Goal: Use online tool/utility: Utilize a website feature to perform a specific function

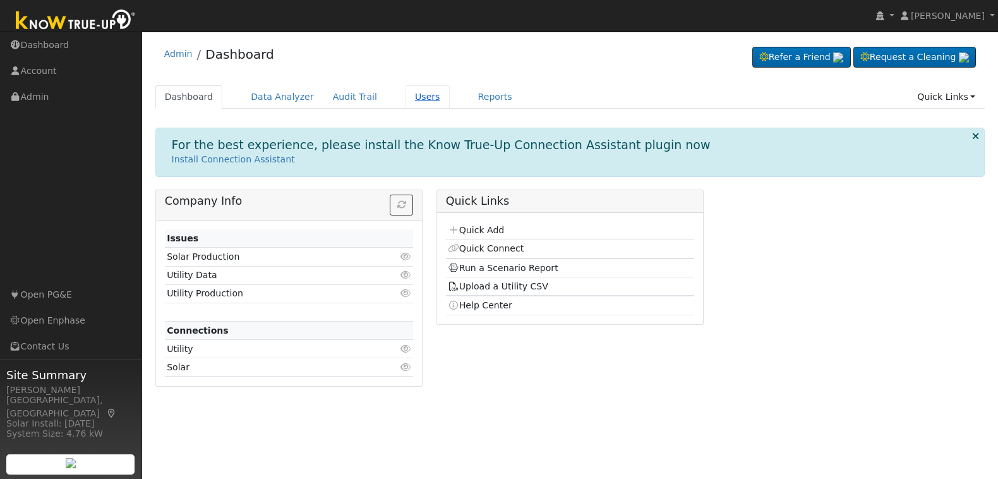
click at [411, 96] on link "Users" at bounding box center [428, 96] width 44 height 23
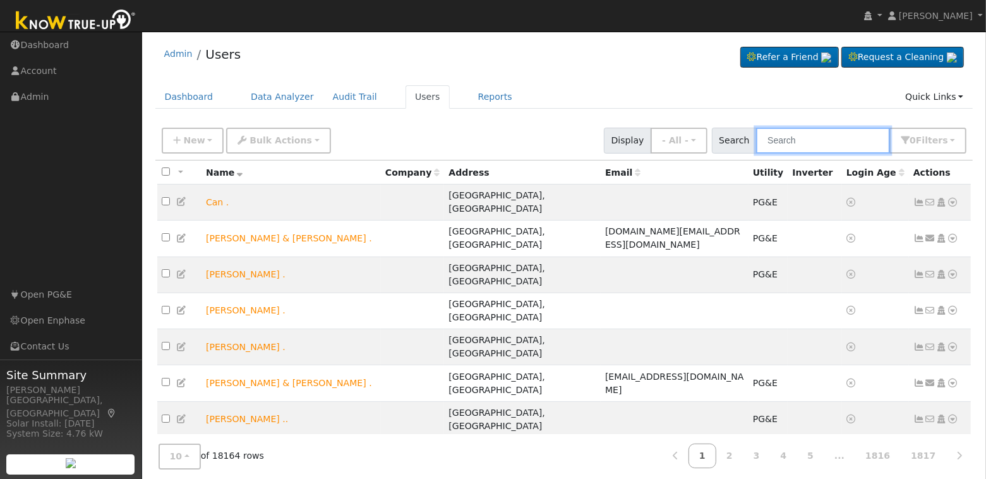
click at [828, 137] on input "text" at bounding box center [823, 141] width 134 height 26
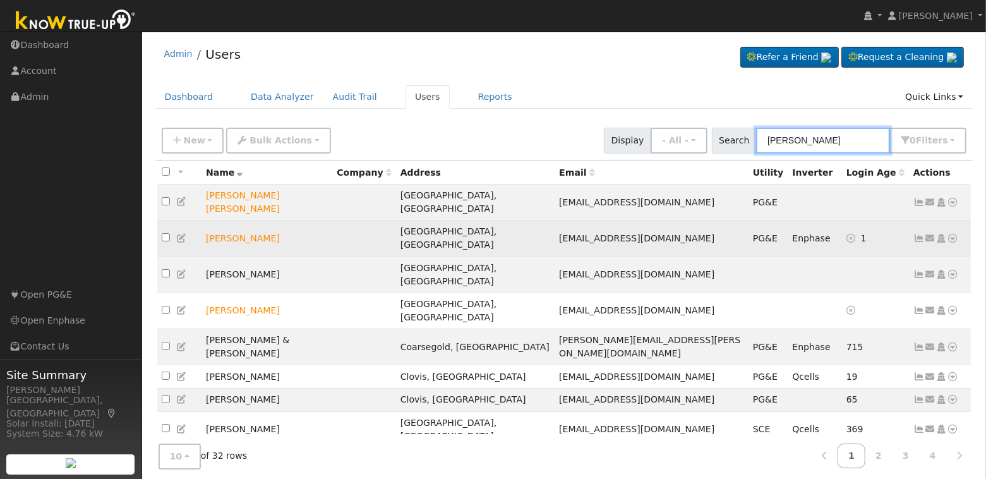
type input "joann"
click at [954, 234] on icon at bounding box center [953, 238] width 11 height 9
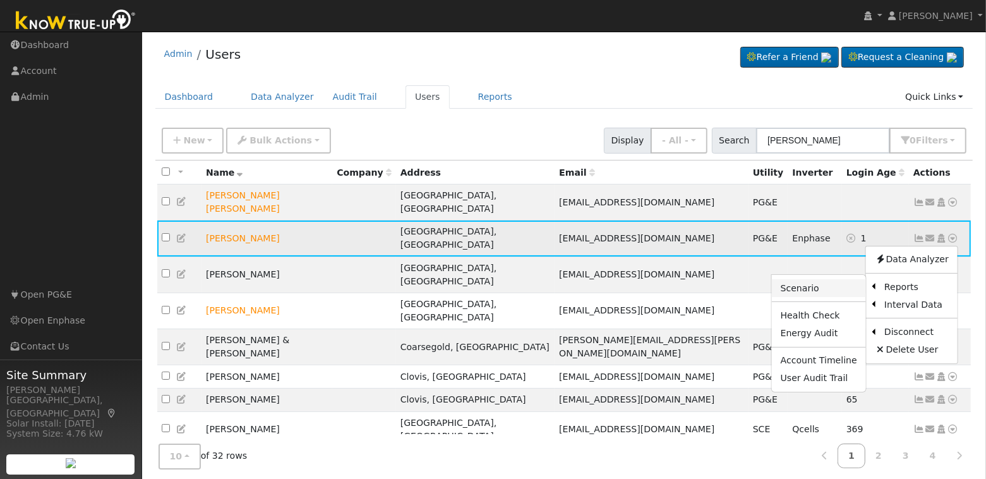
click at [832, 279] on link "Scenario" at bounding box center [819, 288] width 94 height 18
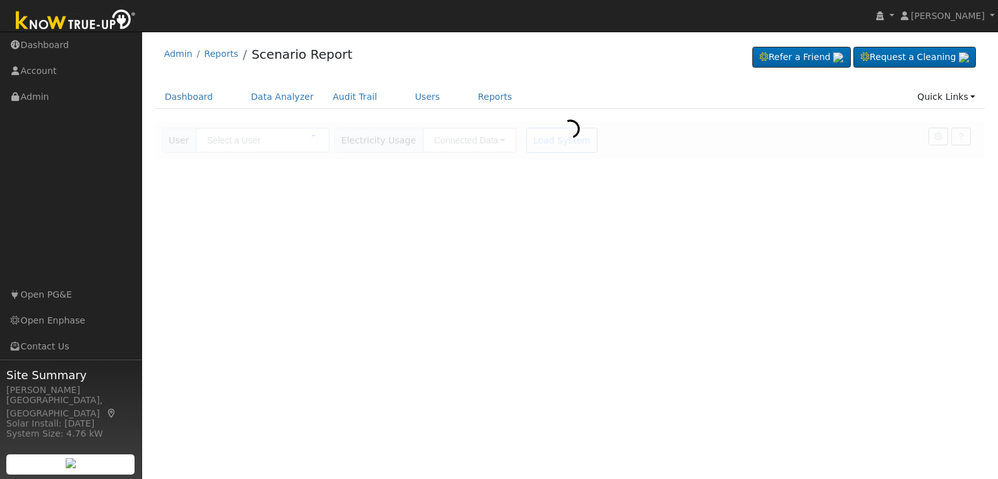
type input "[PERSON_NAME]"
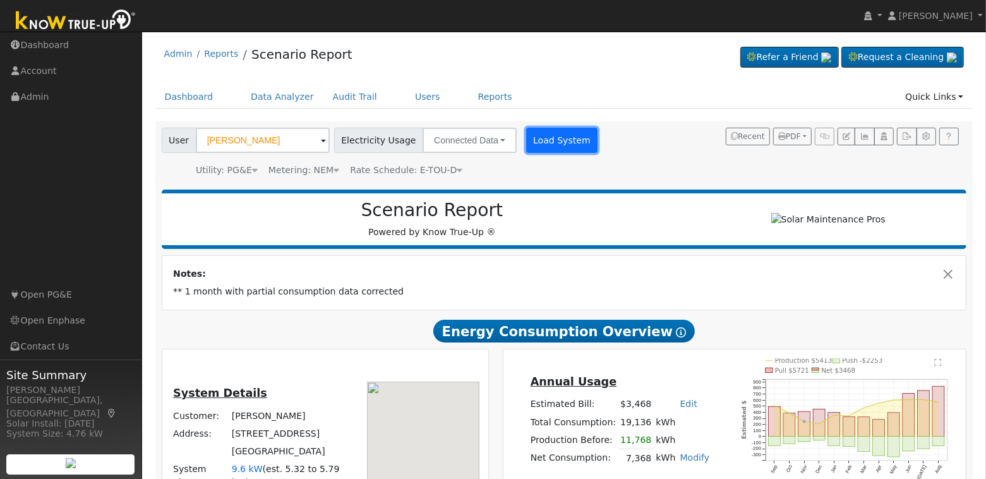
click at [545, 147] on button "Load System" at bounding box center [562, 140] width 72 height 25
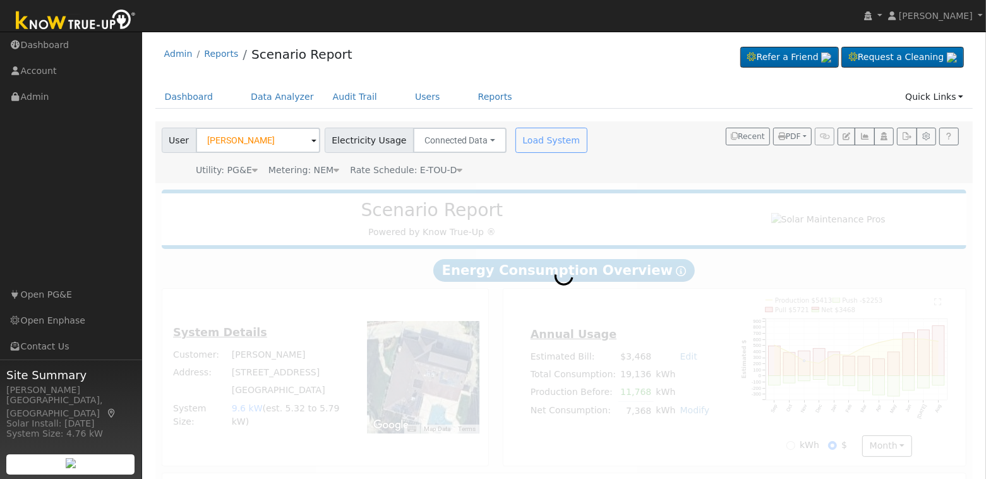
radio input "true"
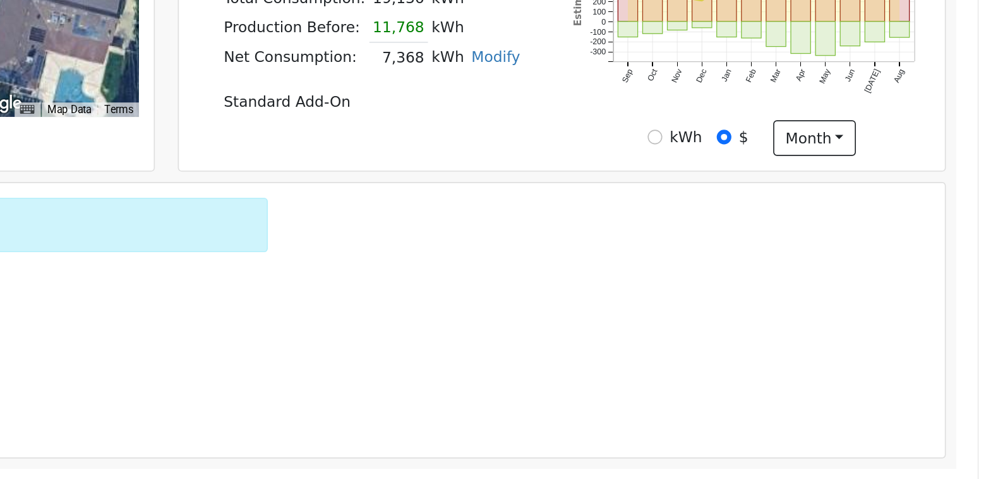
scroll to position [240, 0]
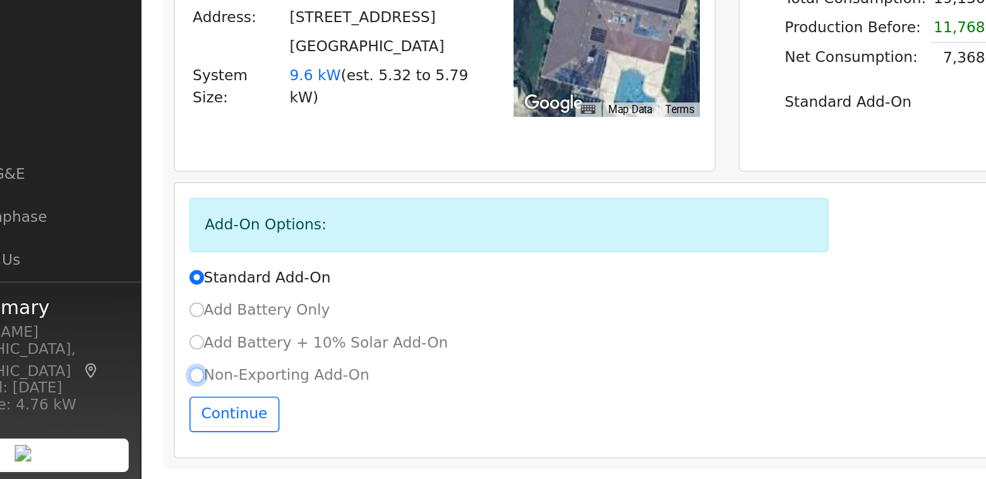
click at [174, 418] on input "Non-Exporting Add-On" at bounding box center [175, 415] width 9 height 9
radio input "true"
radio input "false"
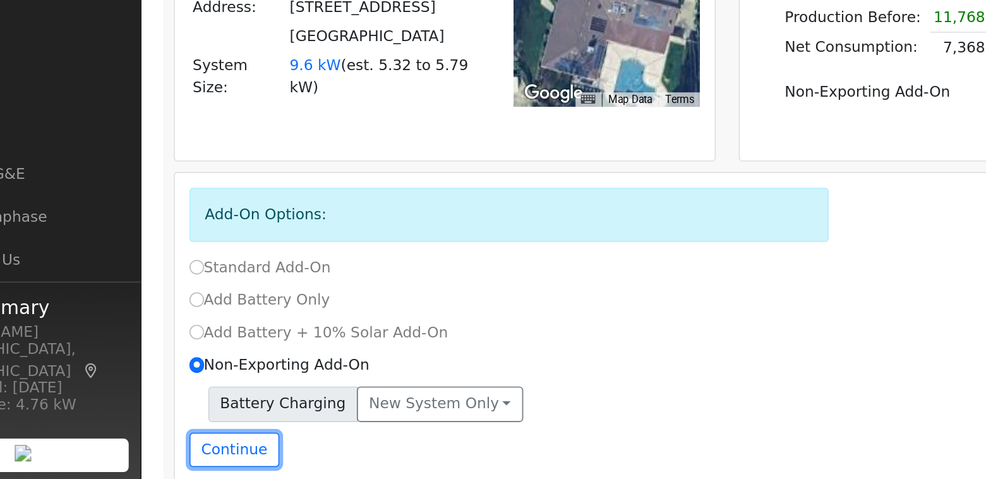
drag, startPoint x: 201, startPoint y: 466, endPoint x: 322, endPoint y: 440, distance: 124.2
click at [404, 399] on div "Add-On Options: Standard Add-On Add Battery Only Add Battery + 10% Solar Add-On…" at bounding box center [564, 390] width 804 height 193
click at [208, 466] on button "Continue" at bounding box center [198, 461] width 54 height 21
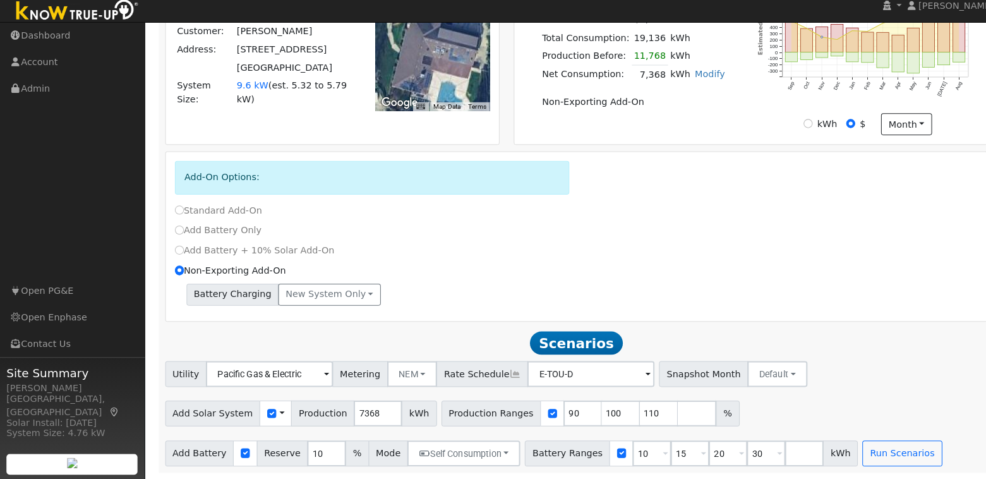
scroll to position [382, 0]
click at [552, 412] on input "90" at bounding box center [571, 414] width 38 height 25
type input "100"
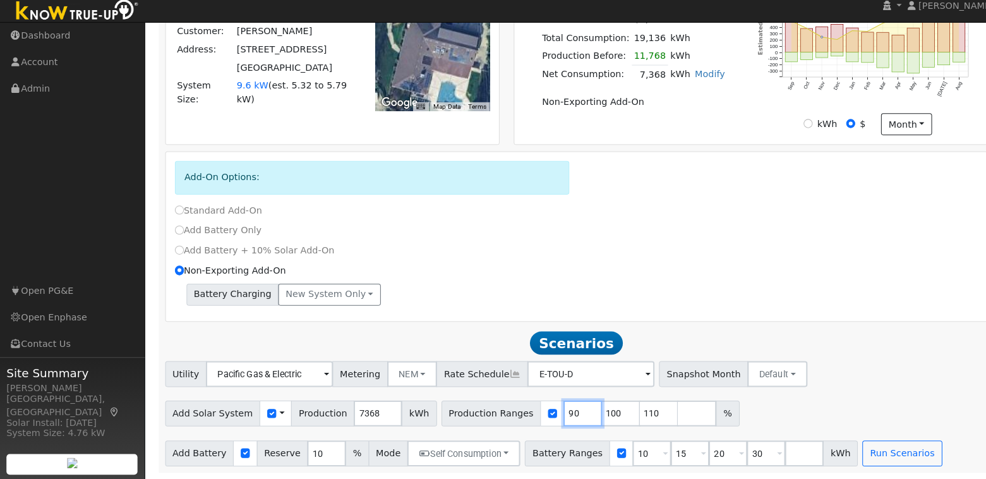
type input "110"
click at [552, 412] on input "100" at bounding box center [571, 414] width 38 height 25
type input "110"
click at [552, 412] on input "number" at bounding box center [571, 414] width 38 height 25
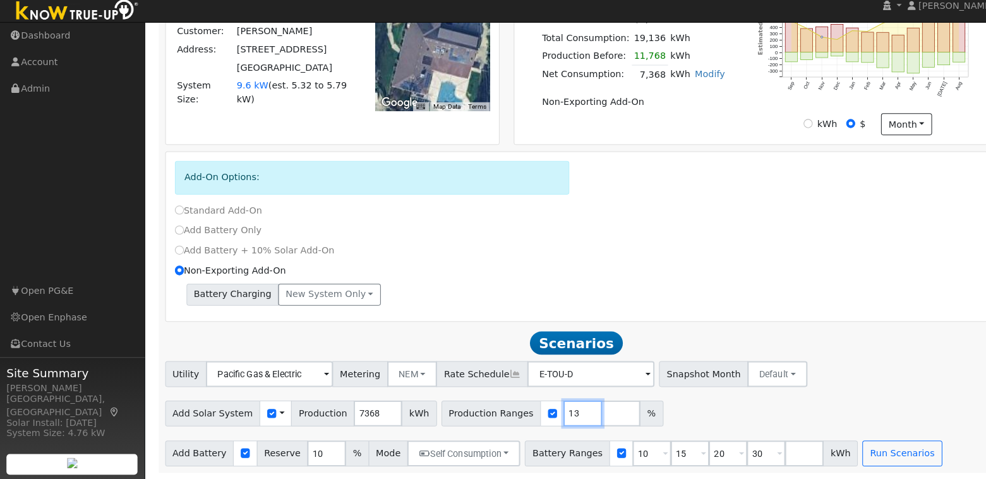
click at [552, 413] on input "13" at bounding box center [571, 414] width 38 height 25
type input "125"
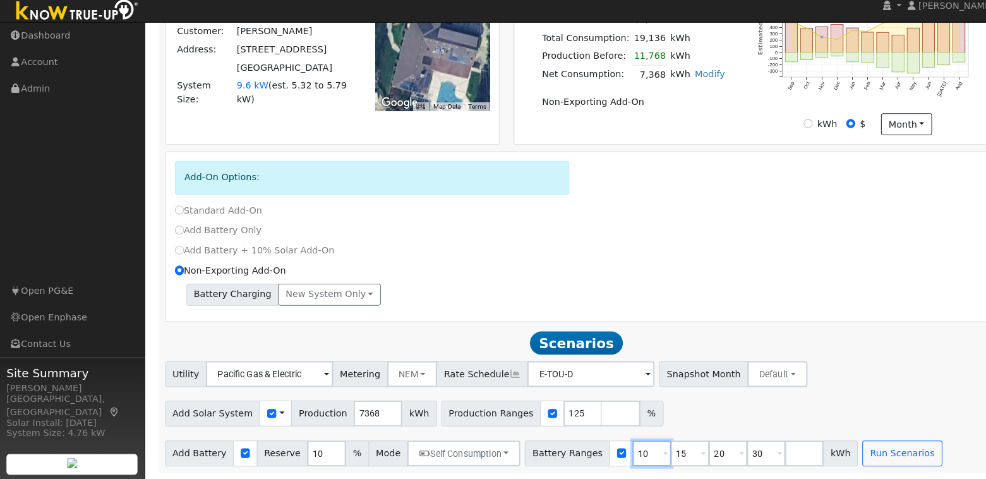
click at [619, 450] on input "10" at bounding box center [638, 453] width 38 height 25
type input "15"
type input "20"
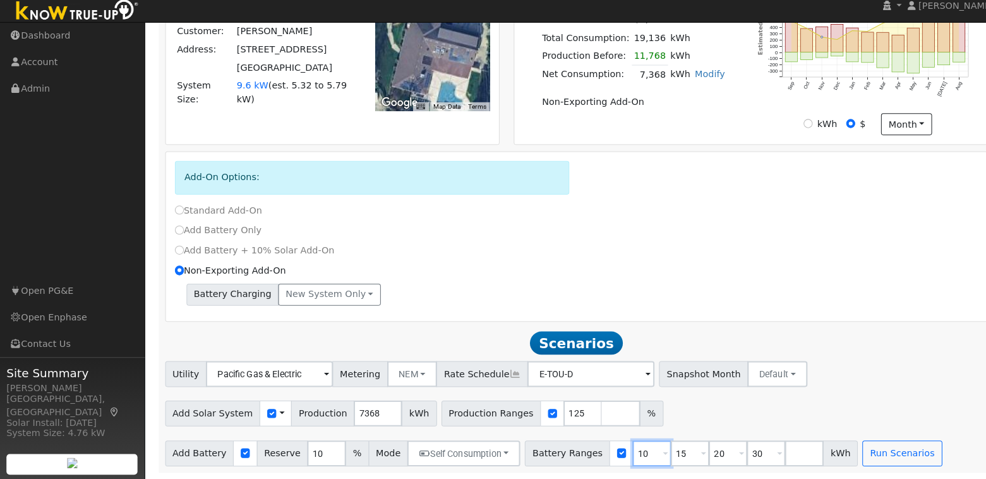
type input "30"
type input "20"
type input "30"
click at [619, 450] on input "20" at bounding box center [638, 453] width 38 height 25
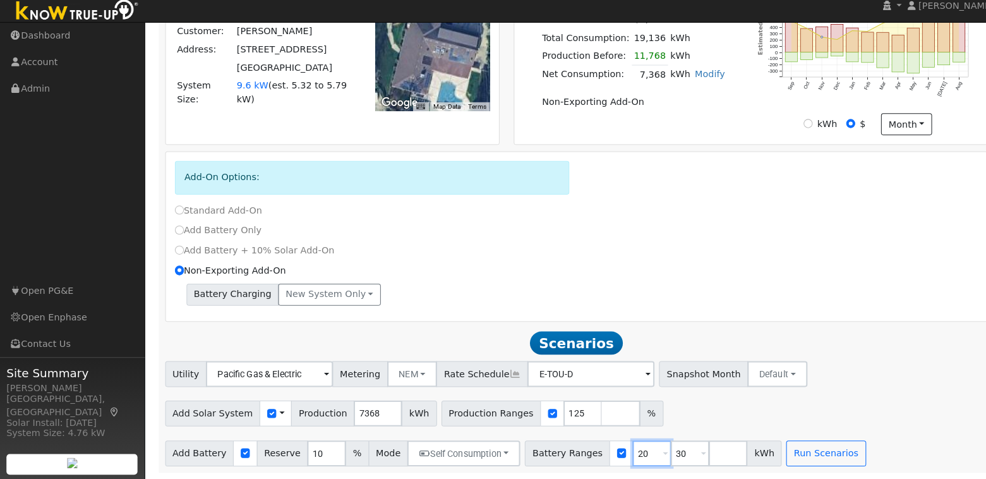
type input "30"
click at [619, 450] on input "number" at bounding box center [638, 453] width 38 height 25
type input "15"
click at [301, 458] on input "10" at bounding box center [320, 453] width 38 height 25
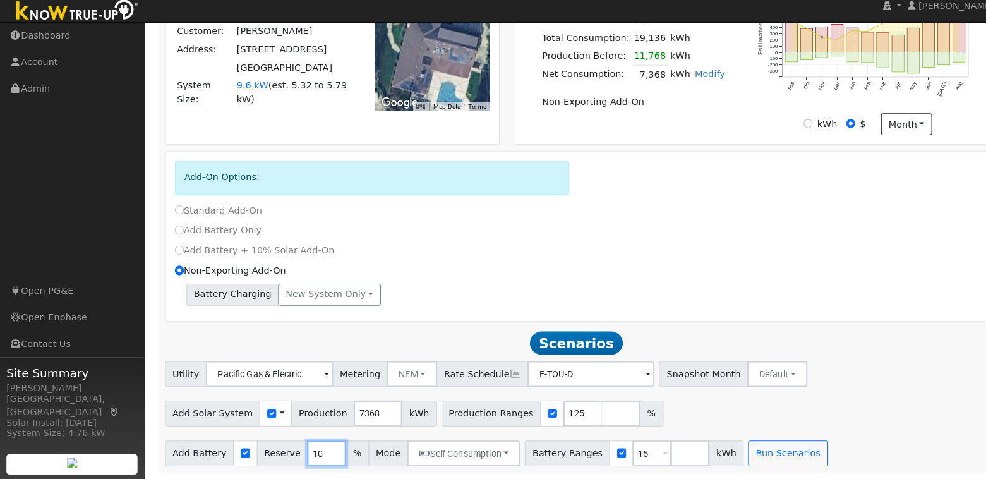
click at [301, 458] on input "10" at bounding box center [320, 453] width 38 height 25
type input "20"
click at [734, 455] on button "Run Scenarios" at bounding box center [771, 453] width 78 height 25
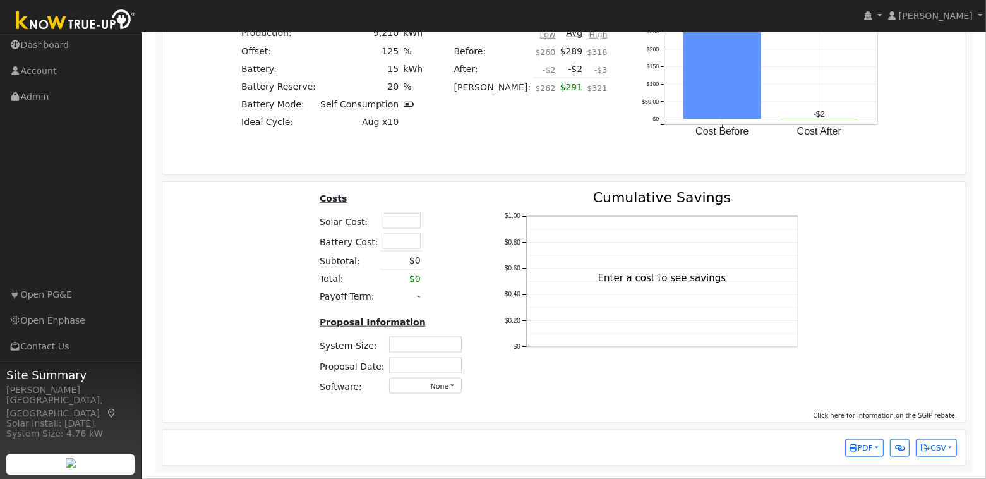
scroll to position [1213, 0]
click at [392, 219] on input "text" at bounding box center [402, 221] width 38 height 16
click at [398, 245] on input "text" at bounding box center [402, 241] width 38 height 16
click at [445, 207] on th at bounding box center [456, 201] width 23 height 20
type input "$16,500"
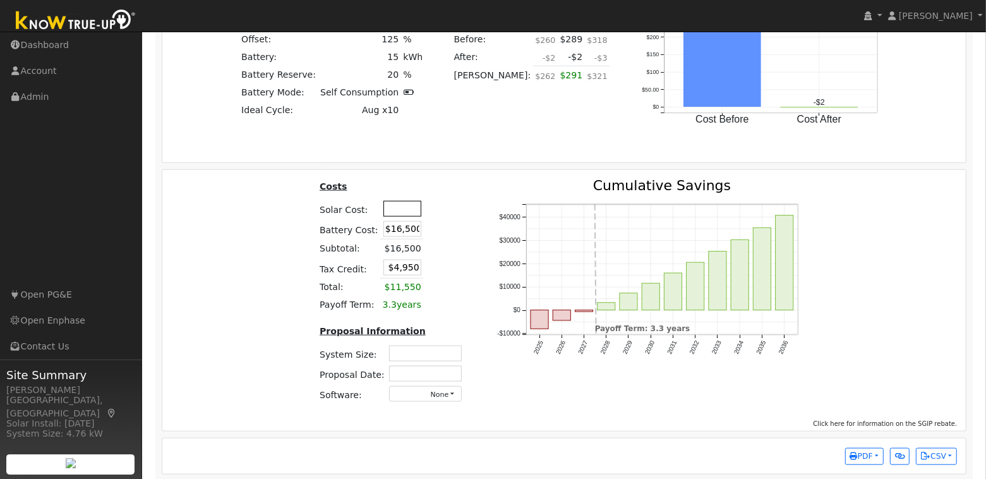
click at [396, 217] on input "text" at bounding box center [403, 209] width 38 height 16
type input "$20,475"
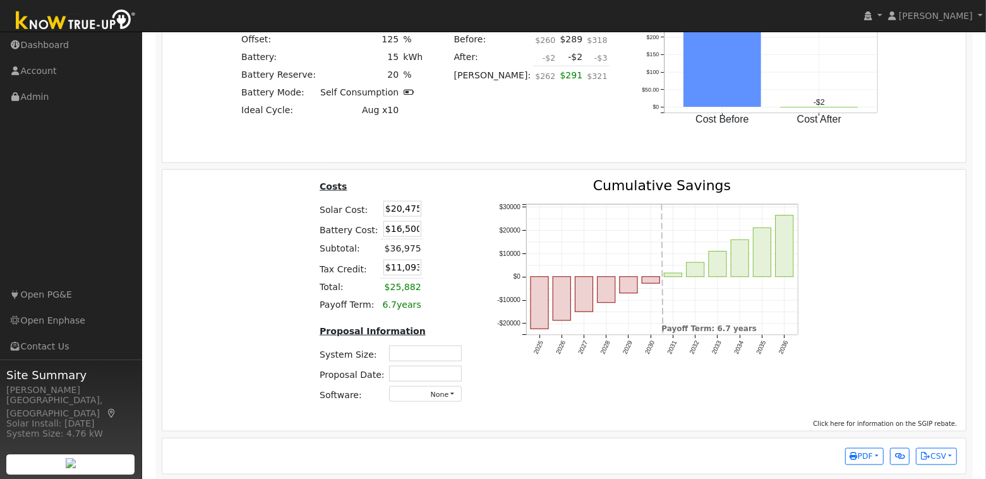
click at [435, 214] on td at bounding box center [434, 208] width 22 height 20
click at [406, 276] on input "$11,093" at bounding box center [403, 268] width 38 height 16
type input "$0"
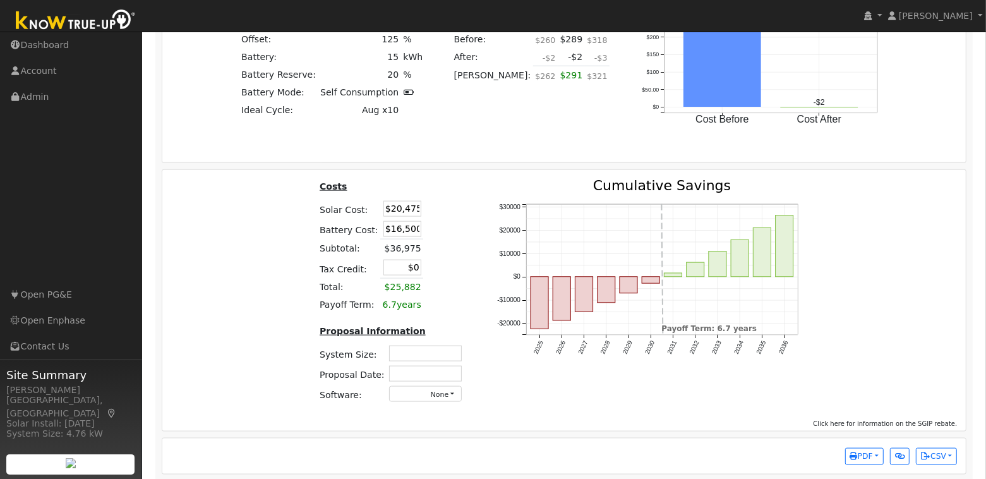
click at [259, 213] on div "Costs Solar Cost: $20,475 Battery Cost: $16,500 Subtotal: $36,975 Tax Credit: $…" at bounding box center [564, 296] width 813 height 234
